Goal: Communication & Community: Answer question/provide support

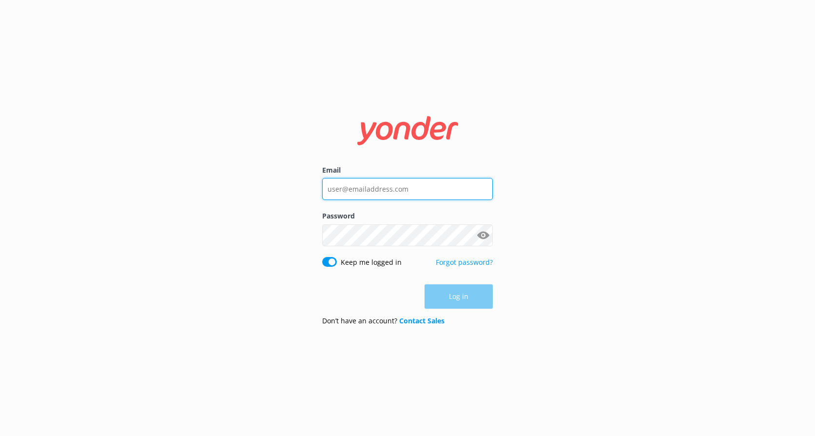
type input "reservations@shotoverjet.co.nz"
click at [452, 290] on div "Log in" at bounding box center [407, 296] width 171 height 24
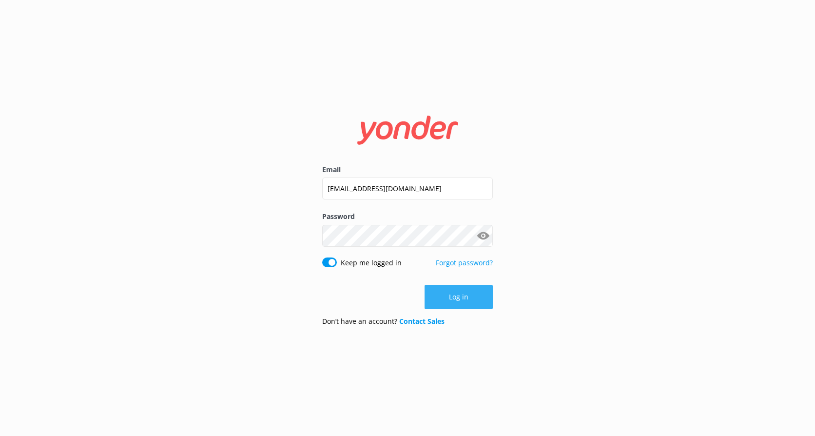
click at [461, 302] on button "Log in" at bounding box center [458, 297] width 68 height 24
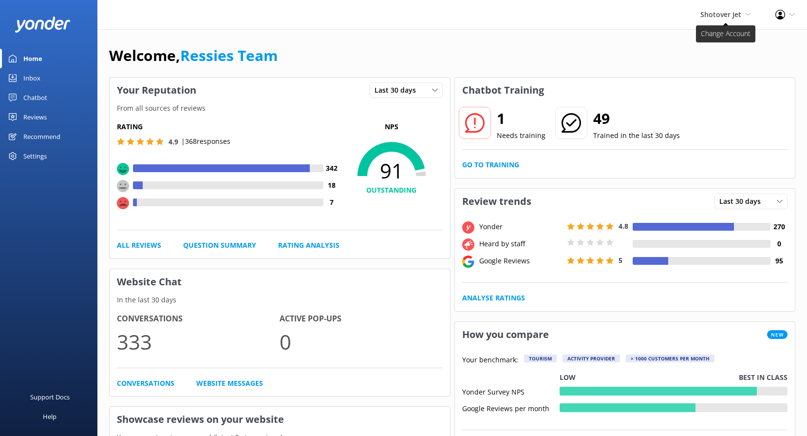
click at [744, 18] on span "Shotover Jet Shotover Jet Dart River Adventures" at bounding box center [726, 14] width 51 height 11
click at [713, 67] on link "Dart River Adventures" at bounding box center [714, 65] width 97 height 23
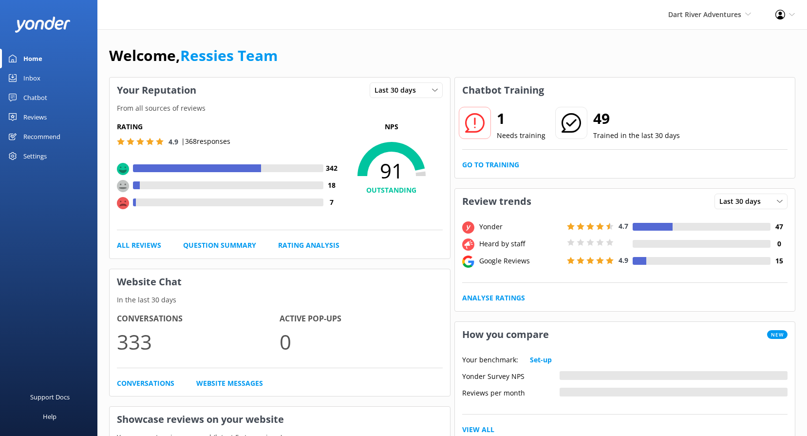
click at [44, 120] on div "Reviews" at bounding box center [34, 116] width 23 height 19
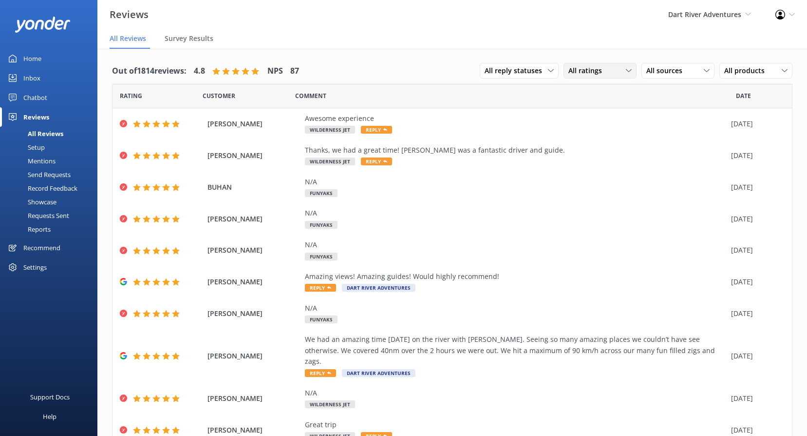
click at [609, 73] on div "All ratings" at bounding box center [600, 70] width 68 height 11
click at [672, 74] on span "All sources" at bounding box center [667, 70] width 42 height 11
click at [670, 144] on link "Google reviews" at bounding box center [685, 149] width 87 height 19
click at [664, 68] on span "All sources" at bounding box center [667, 70] width 42 height 11
click at [671, 150] on div "Google reviews" at bounding box center [684, 150] width 57 height 10
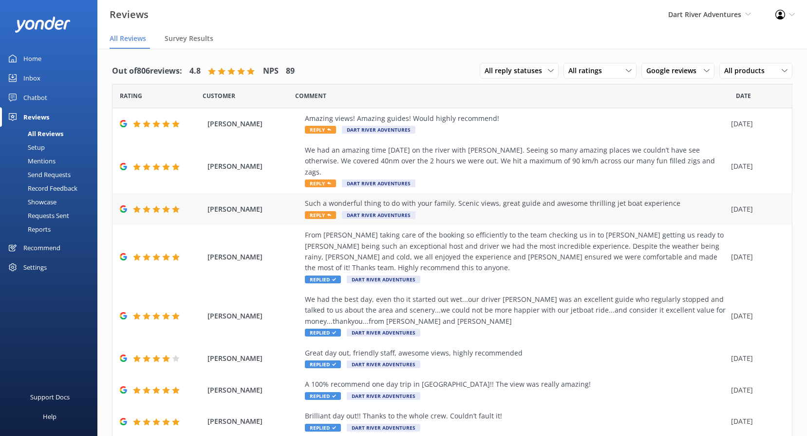
click at [326, 211] on span "Reply" at bounding box center [320, 215] width 31 height 8
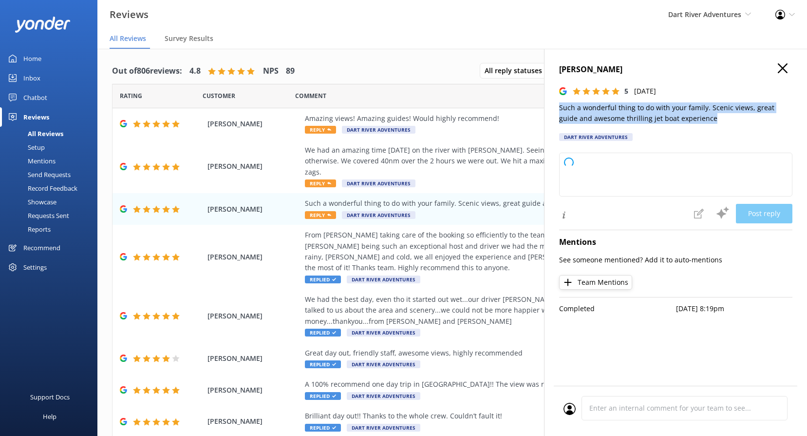
type textarea "Thank you so much for your wonderful review! We're thrilled you and your family…"
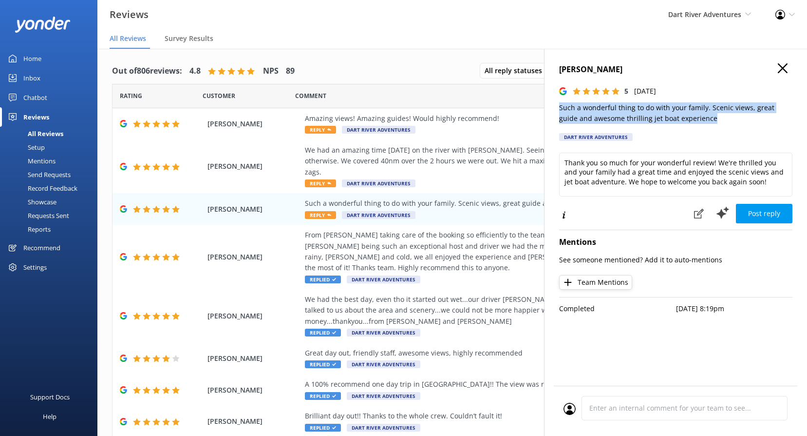
drag, startPoint x: 703, startPoint y: 119, endPoint x: 547, endPoint y: 102, distance: 156.9
click at [547, 102] on div "Sarah Ostergaard 5 Tue, 30th Sep 2025 Such a wonderful thing to do with your fa…" at bounding box center [675, 267] width 263 height 436
copy p "Such a wonderful thing to do with your family. Scenic views, great guide and aw…"
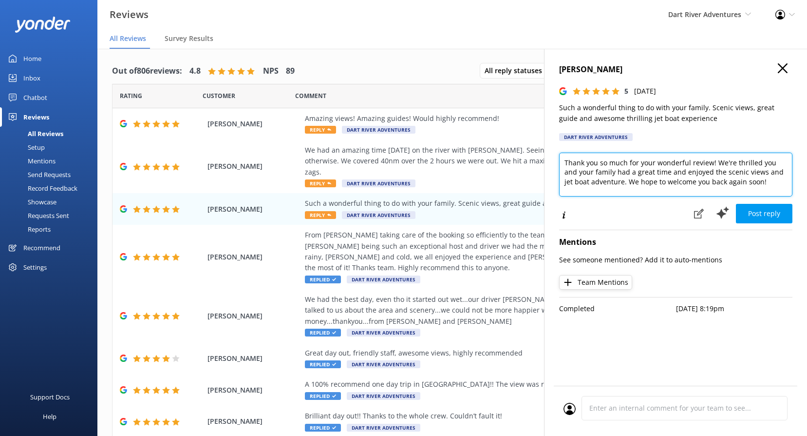
click at [608, 179] on textarea "Thank you so much for your wonderful review! We're thrilled you and your family…" at bounding box center [675, 174] width 233 height 44
drag, startPoint x: 777, startPoint y: 186, endPoint x: 423, endPoint y: 121, distance: 359.0
click at [428, 121] on div "Out of 806 reviews: 4.8 NPS 89 All reply statuses All reply statuses Needs a re…" at bounding box center [452, 252] width 710 height 406
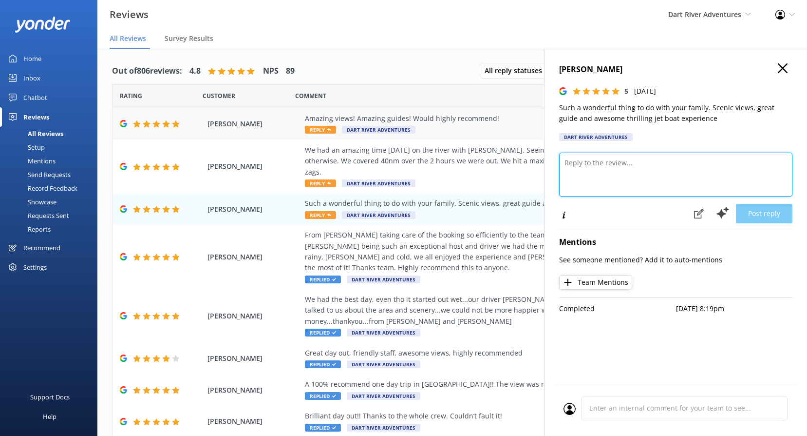
paste textarea "Kia Ora, Thank you so much for your kind words! We're thrilled you and your fam…"
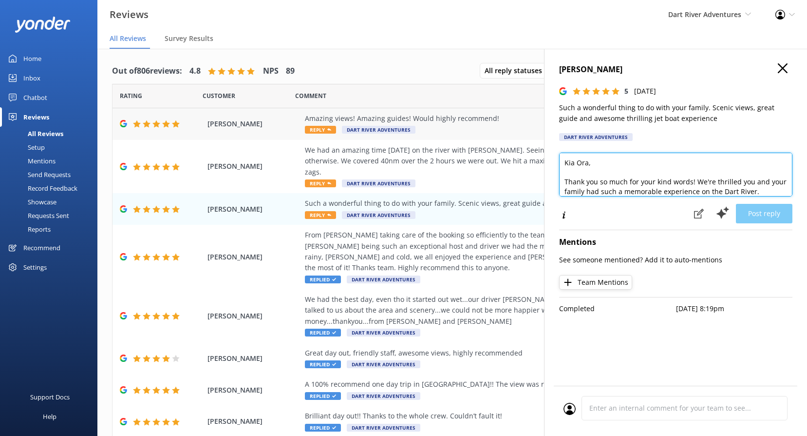
scroll to position [29, 0]
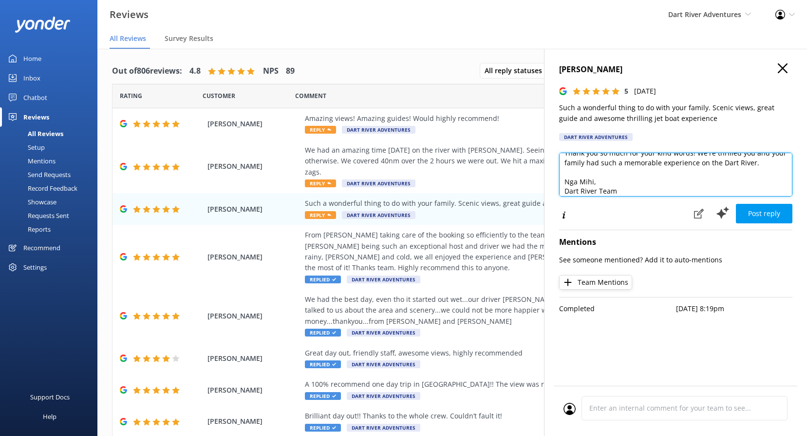
click at [577, 181] on textarea "Kia Ora, Thank you so much for your kind words! We're thrilled you and your fam…" at bounding box center [675, 174] width 233 height 44
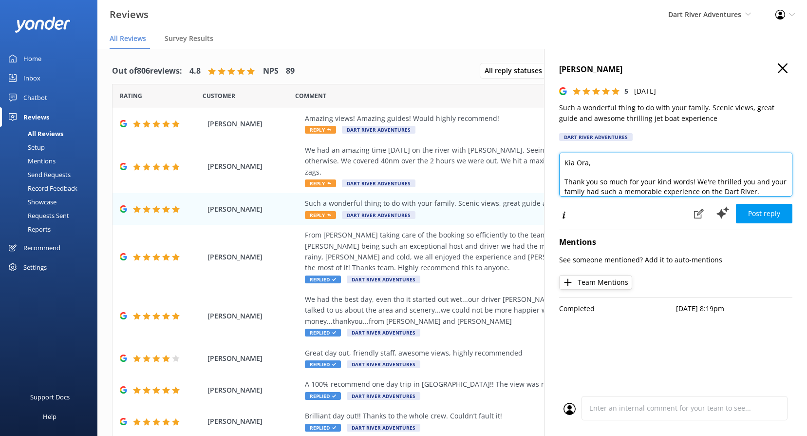
click at [589, 160] on textarea "Kia Ora, Thank you so much for your kind words! We're thrilled you and your fam…" at bounding box center [675, 174] width 233 height 44
type textarea "Kia Ora Sarah, Thank you so much for your kind words! We're thrilled you and yo…"
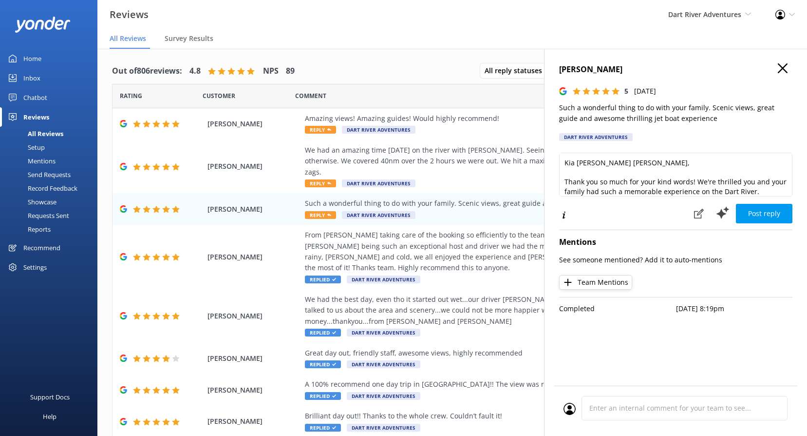
drag, startPoint x: 775, startPoint y: 211, endPoint x: 550, endPoint y: 187, distance: 225.9
click at [774, 211] on button "Post reply" at bounding box center [764, 213] width 57 height 19
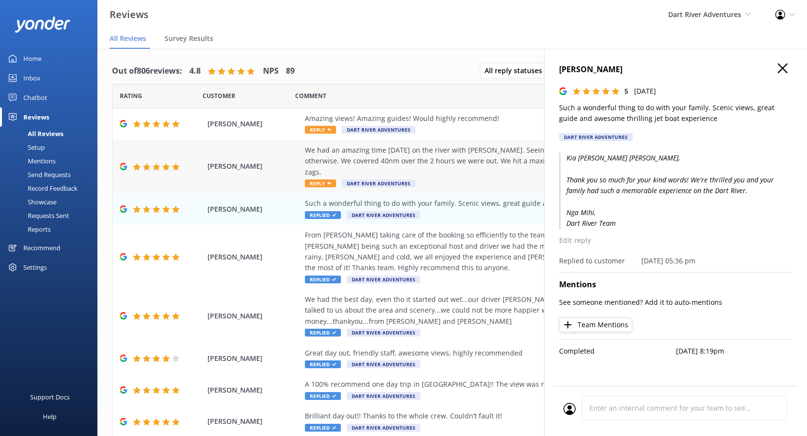
click at [322, 179] on span "Reply" at bounding box center [320, 183] width 31 height 8
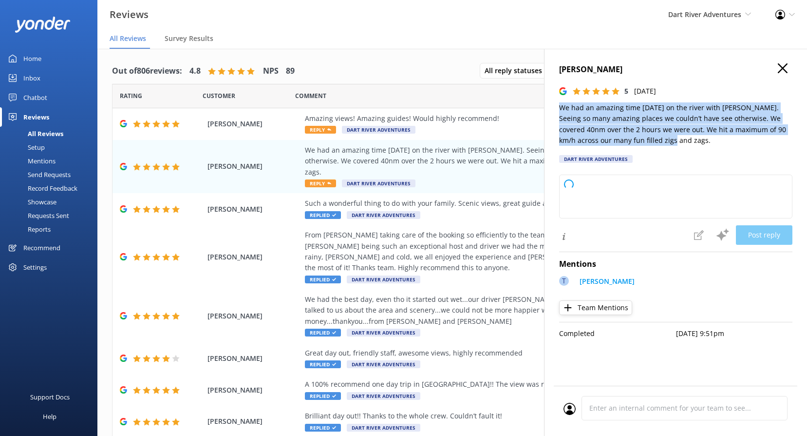
drag, startPoint x: 640, startPoint y: 139, endPoint x: 551, endPoint y: 108, distance: 94.2
click at [551, 108] on div "Big Matt 5 Wed, 1st Oct 2025 We had an amazing time today on the river with Tob…" at bounding box center [675, 267] width 263 height 436
type textarea "Thank you so much for your wonderful review! We're thrilled to hear you had suc…"
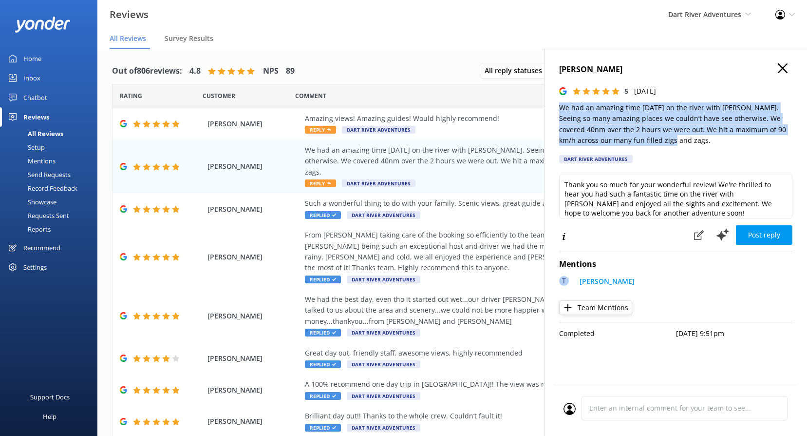
copy p "We had an amazing time today on the river with Toby. Seeing so many amazing pla…"
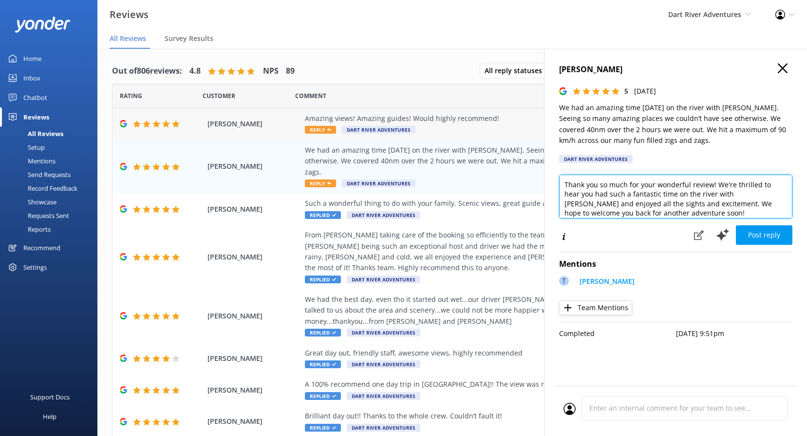
drag, startPoint x: 678, startPoint y: 210, endPoint x: 448, endPoint y: 123, distance: 245.9
click at [448, 123] on div "Out of 806 reviews: 4.8 NPS 89 All reply statuses All reply statuses Needs a re…" at bounding box center [452, 252] width 710 height 406
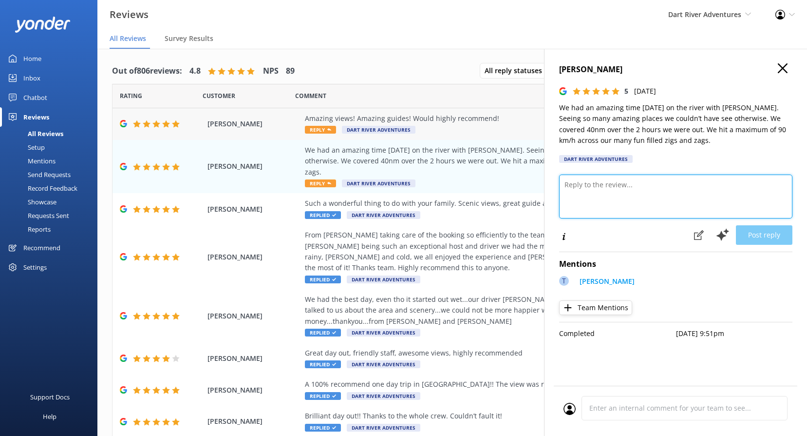
paste textarea "Kia Ora, Thank you for sharing your experience! We're so glad you enjoyed the a…"
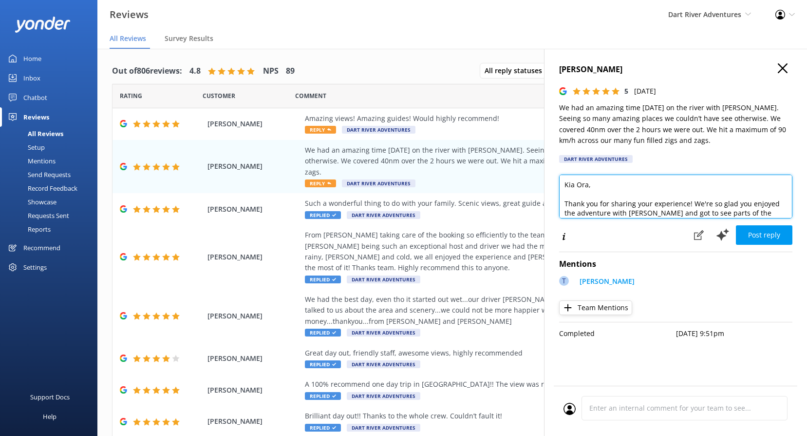
click at [588, 185] on textarea "Kia Ora, Thank you for sharing your experience! We're so glad you enjoyed the a…" at bounding box center [675, 196] width 233 height 44
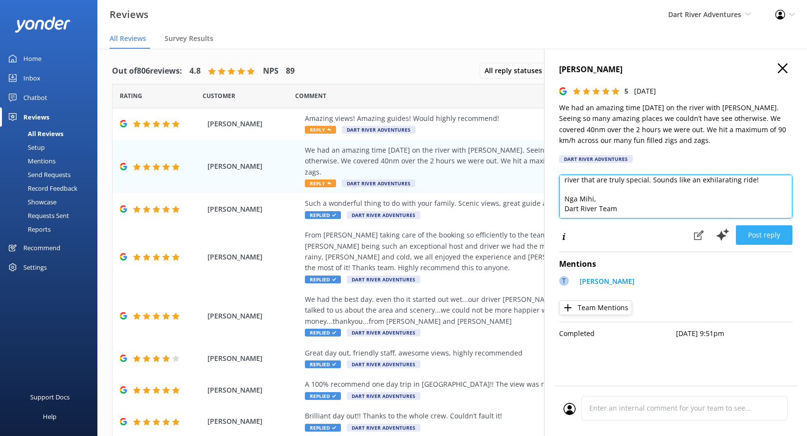
type textarea "Kia Ora Matt, Thank you for sharing your experience! We're so glad you enjoyed …"
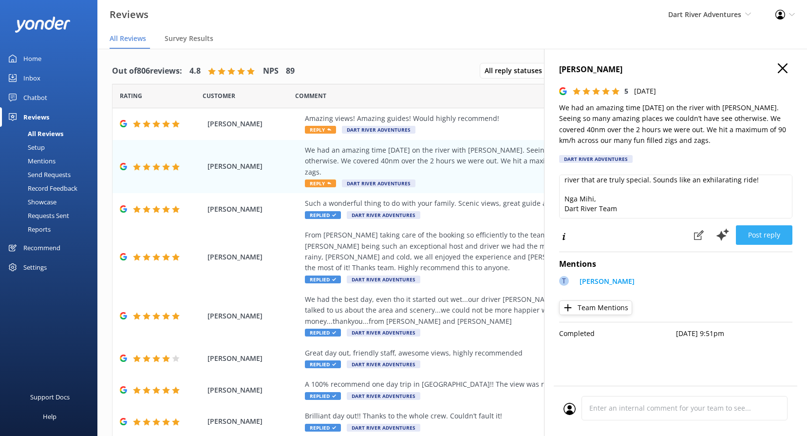
drag, startPoint x: 759, startPoint y: 236, endPoint x: 715, endPoint y: 224, distance: 45.5
click at [758, 236] on button "Post reply" at bounding box center [764, 234] width 57 height 19
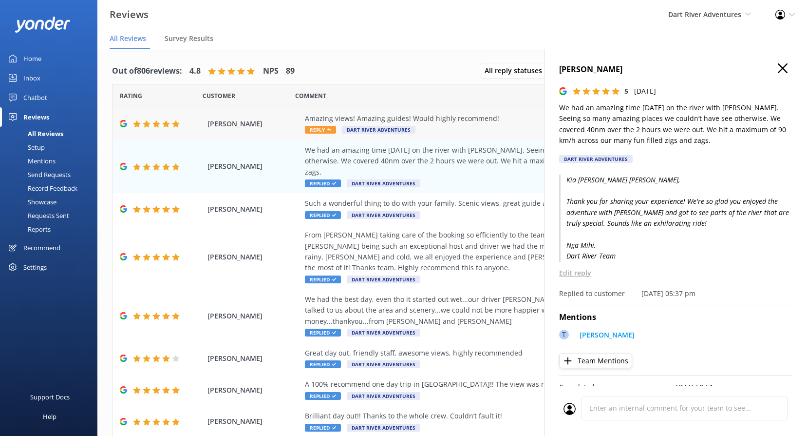
click at [321, 130] on span "Reply" at bounding box center [320, 130] width 31 height 8
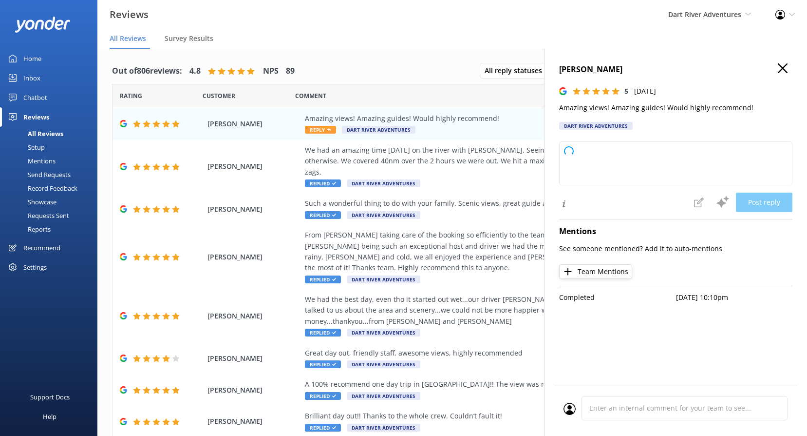
type textarea "Thank you so much for your wonderful review! We're thrilled to hear you enjoyed…"
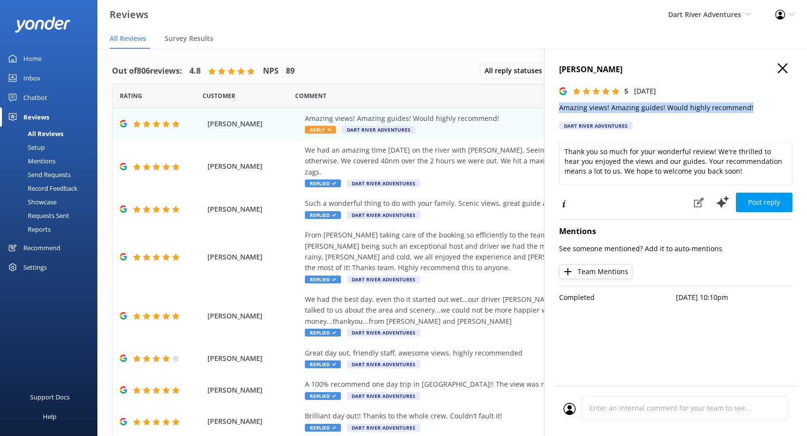
drag, startPoint x: 754, startPoint y: 104, endPoint x: 553, endPoint y: 111, distance: 200.3
click at [553, 111] on div "Alessia Smythe 5 Wed, 1st Oct 2025 Amazing views! Amazing guides! Would highly …" at bounding box center [675, 267] width 263 height 436
copy p "Amazing views! Amazing guides! Would highly recommend!"
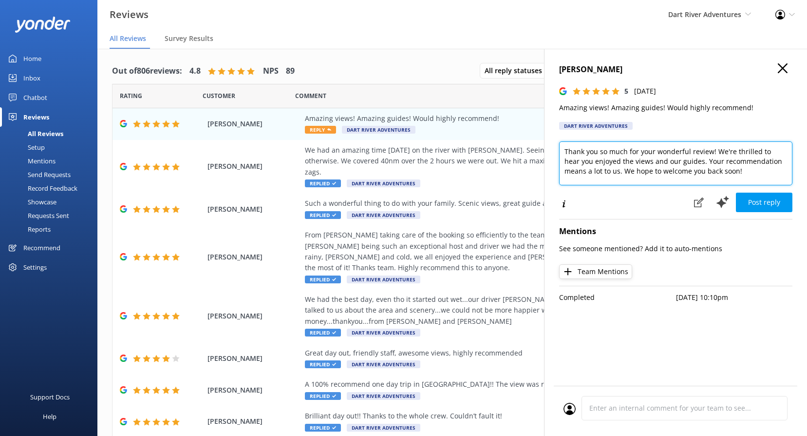
click at [624, 152] on textarea "Thank you so much for your wonderful review! We're thrilled to hear you enjoyed…" at bounding box center [675, 163] width 233 height 44
drag, startPoint x: 731, startPoint y: 174, endPoint x: 415, endPoint y: 103, distance: 324.2
click at [418, 104] on div "Out of 806 reviews: 4.8 NPS 89 All reply statuses All reply statuses Needs a re…" at bounding box center [452, 252] width 710 height 406
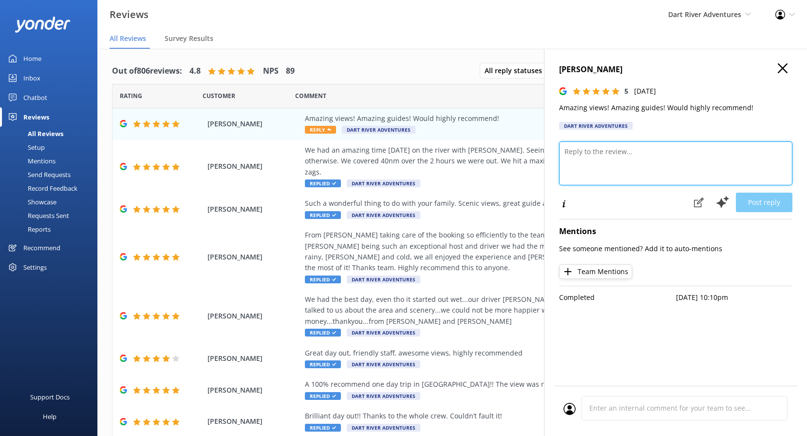
paste textarea "Kia Ora, Thanks so much for your awesome feedback! We're delighted you enjoyed …"
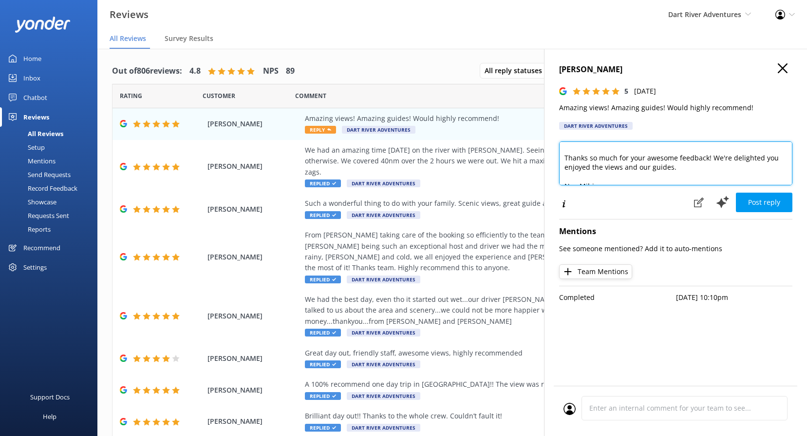
scroll to position [0, 0]
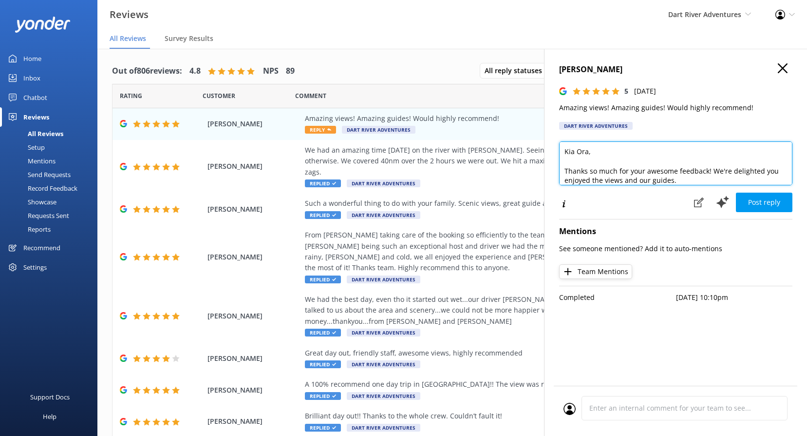
click at [589, 152] on textarea "Kia Ora, Thanks so much for your awesome feedback! We're delighted you enjoyed …" at bounding box center [675, 163] width 233 height 44
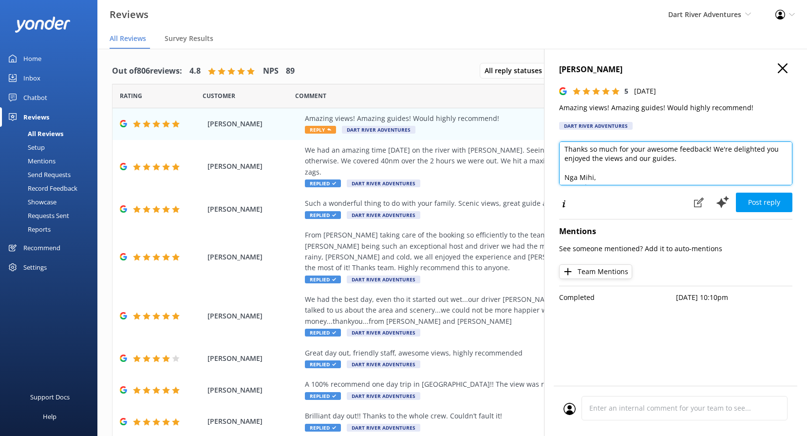
scroll to position [34, 0]
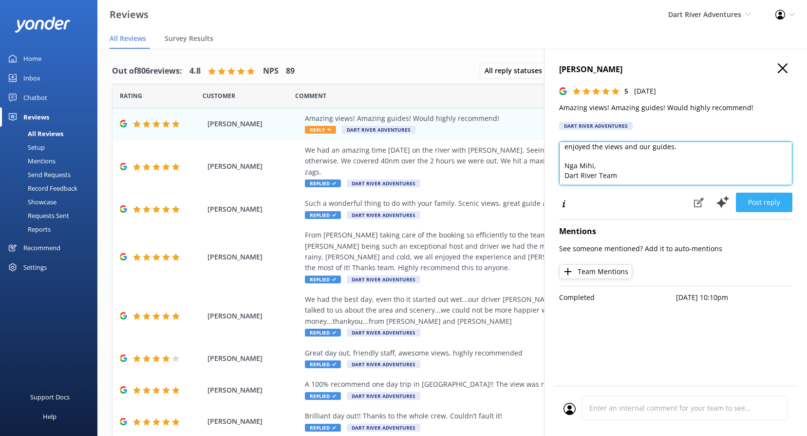
type textarea "Kia Ora Alessia, Thanks so much for your awesome feedback! We're delighted you …"
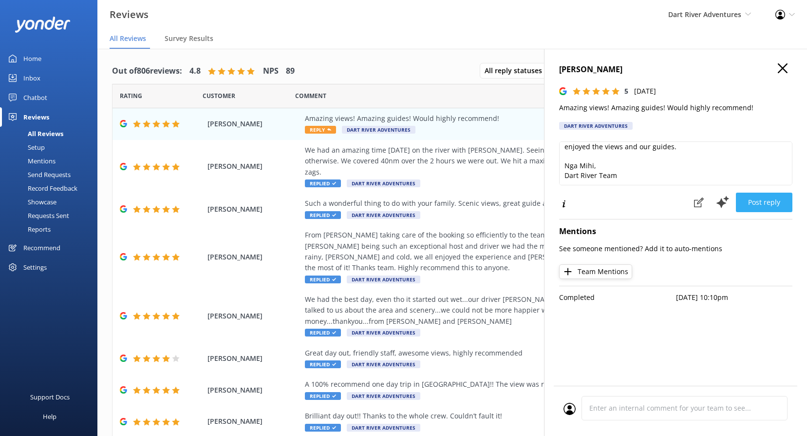
drag, startPoint x: 773, startPoint y: 205, endPoint x: 653, endPoint y: 176, distance: 123.4
click at [773, 206] on button "Post reply" at bounding box center [764, 201] width 57 height 19
